Goal: Task Accomplishment & Management: Manage account settings

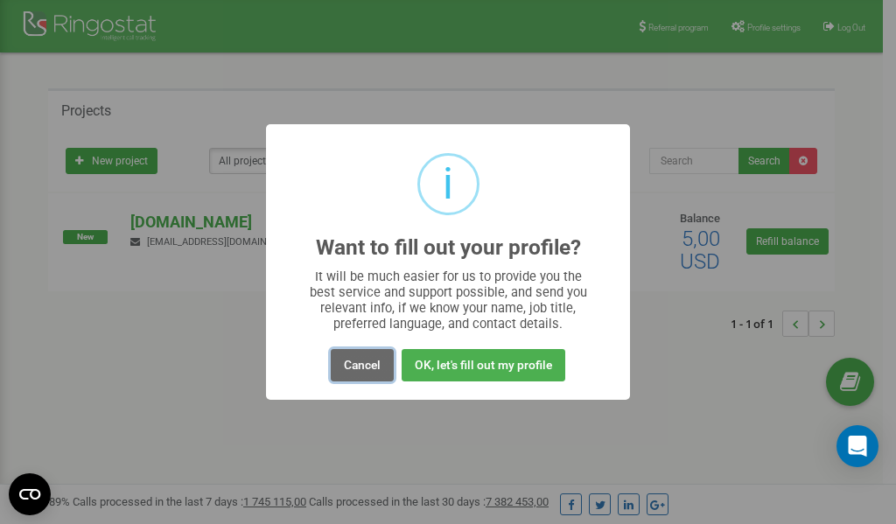
click at [371, 366] on button "Cancel" at bounding box center [362, 365] width 63 height 32
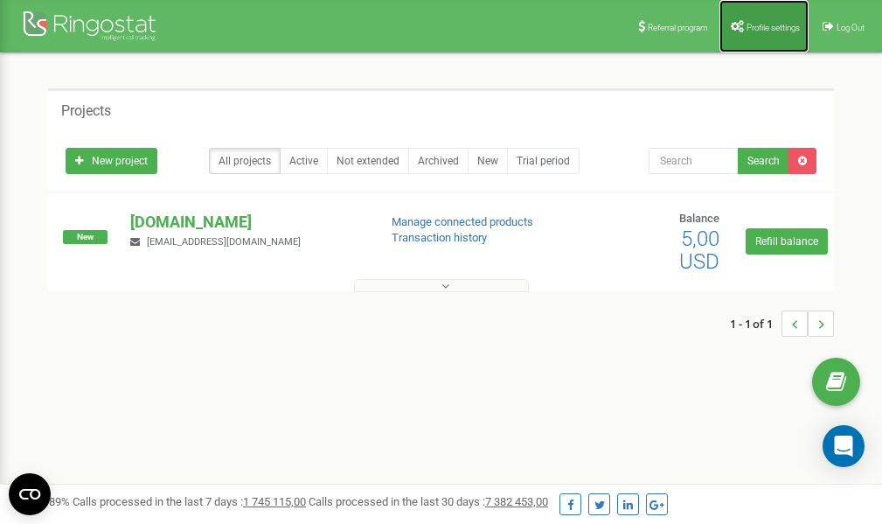
click at [751, 18] on link "Profile settings" at bounding box center [764, 26] width 89 height 52
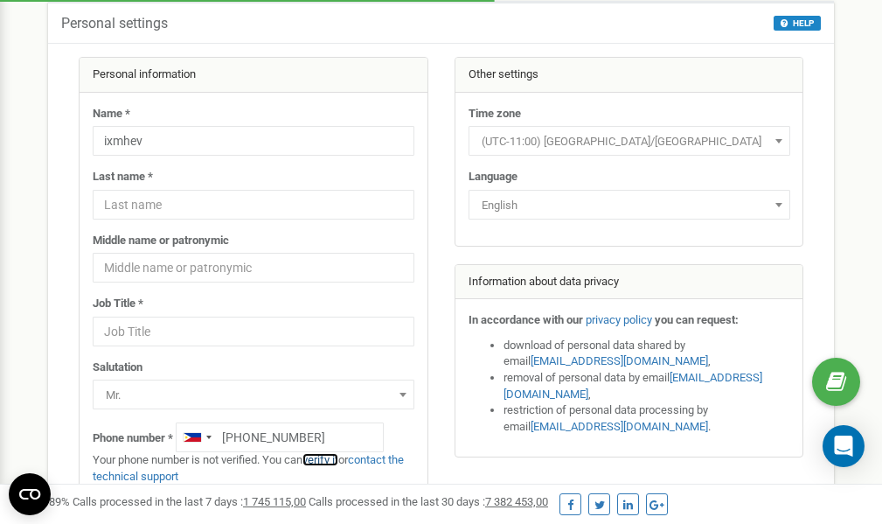
click at [324, 460] on link "verify it" at bounding box center [321, 459] width 36 height 13
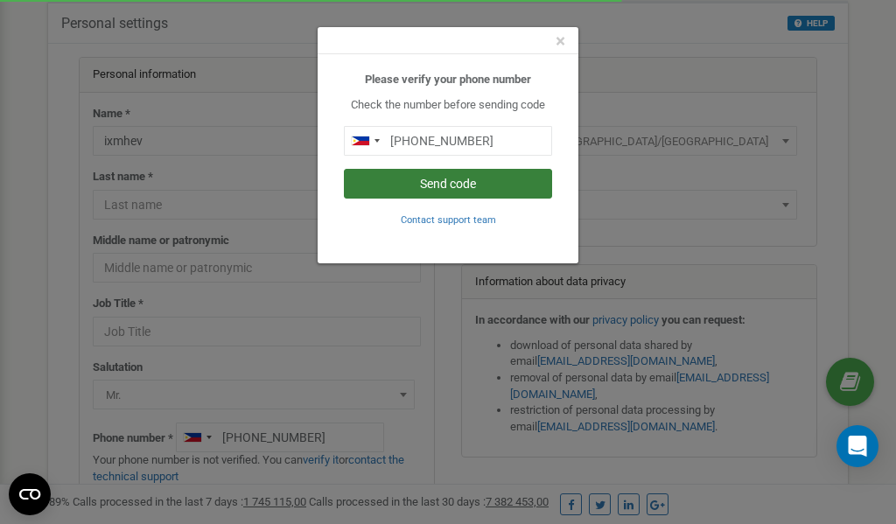
click at [466, 185] on button "Send code" at bounding box center [448, 184] width 208 height 30
